Goal: Information Seeking & Learning: Learn about a topic

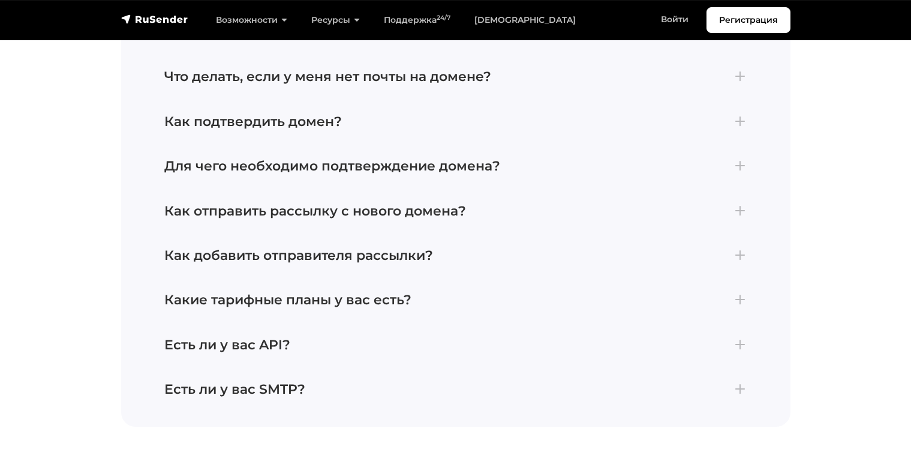
scroll to position [4493, 0]
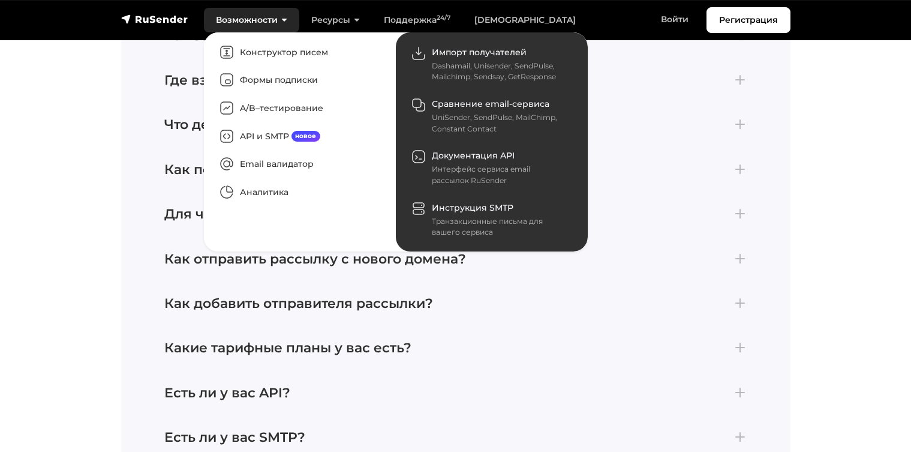
click at [232, 10] on link "Возможности" at bounding box center [251, 20] width 95 height 25
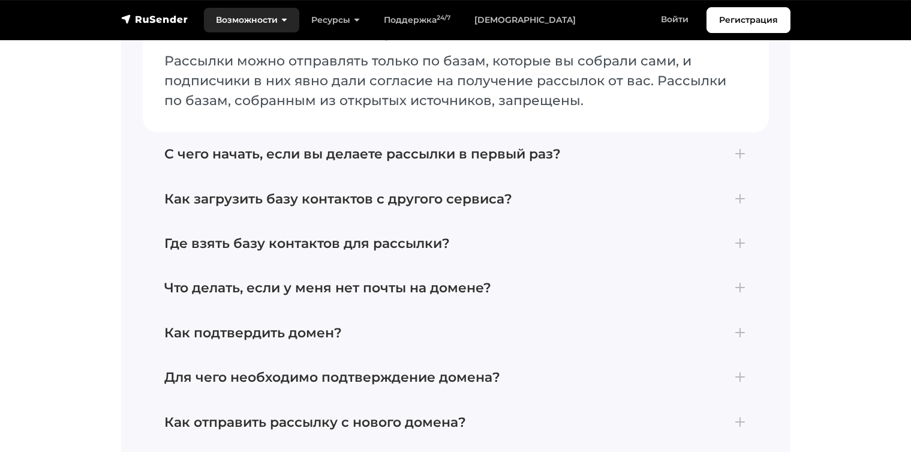
scroll to position [4301, 0]
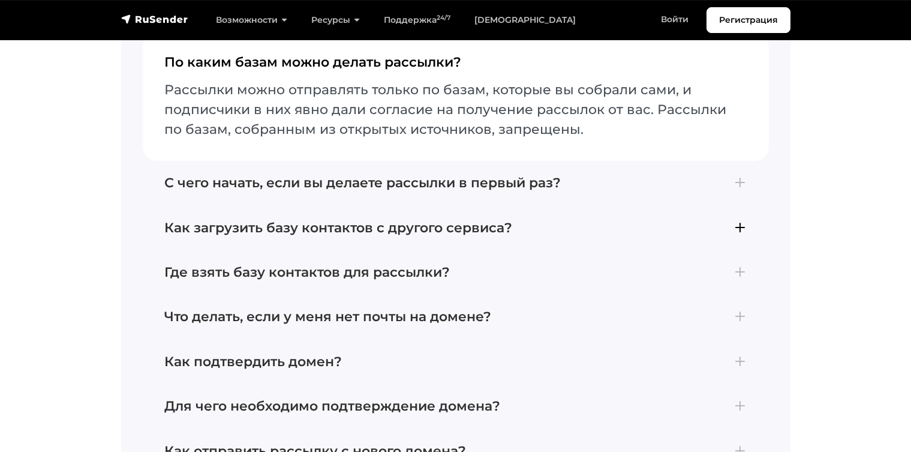
click at [234, 220] on h4 "Как загрузить базу контактов с другого сервиса?" at bounding box center [455, 228] width 583 height 16
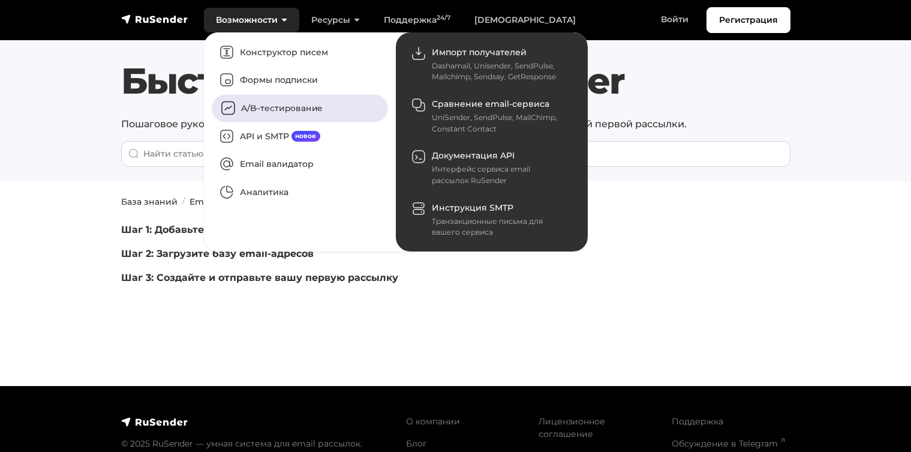
click at [221, 99] on link "A/B–тестирование" at bounding box center [300, 109] width 176 height 28
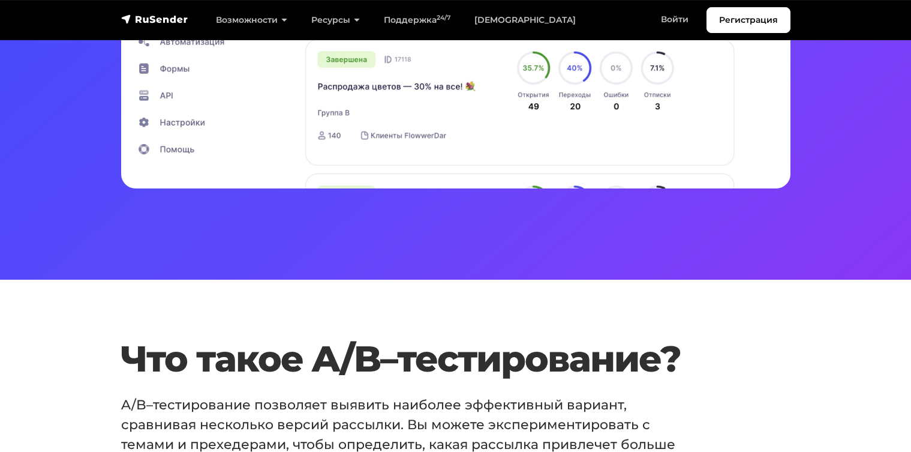
scroll to position [558, 0]
